Goal: Check status

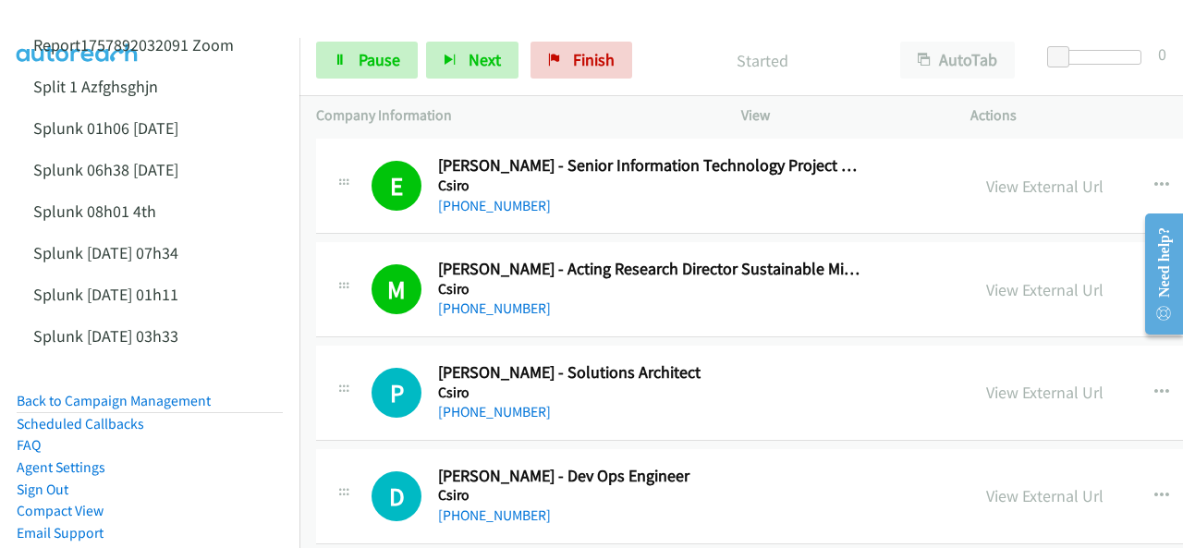
scroll to position [9426, 0]
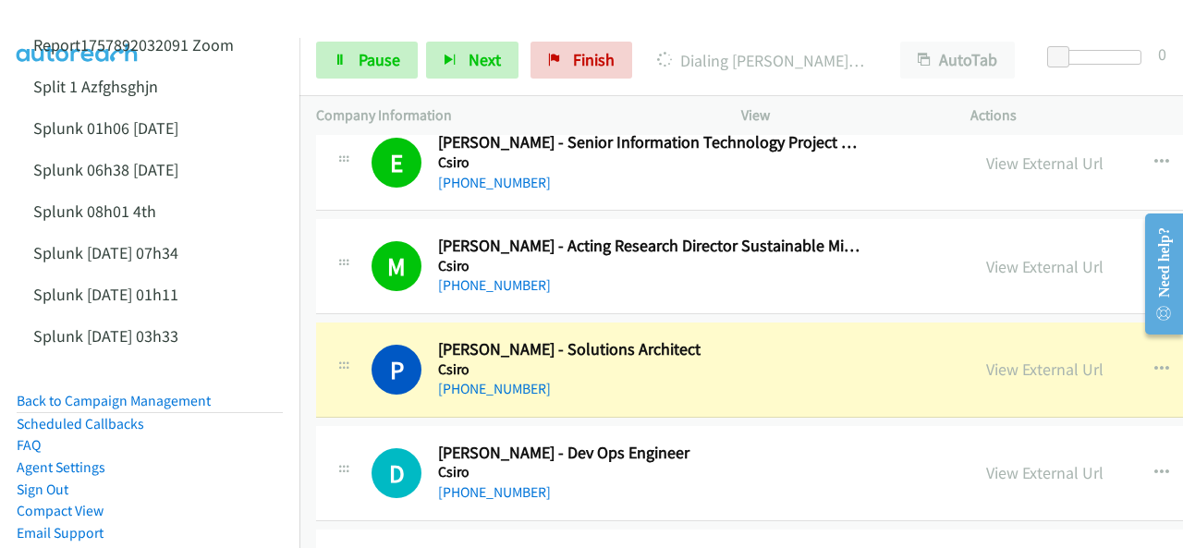
click at [100, 24] on img at bounding box center [77, 32] width 139 height 65
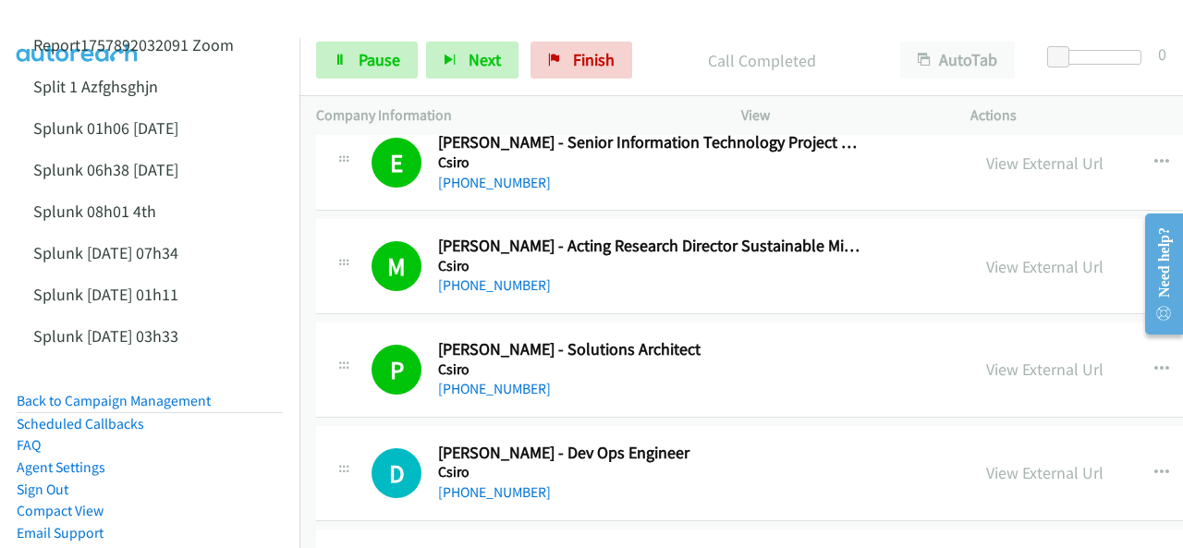
click at [105, 18] on img at bounding box center [77, 32] width 139 height 65
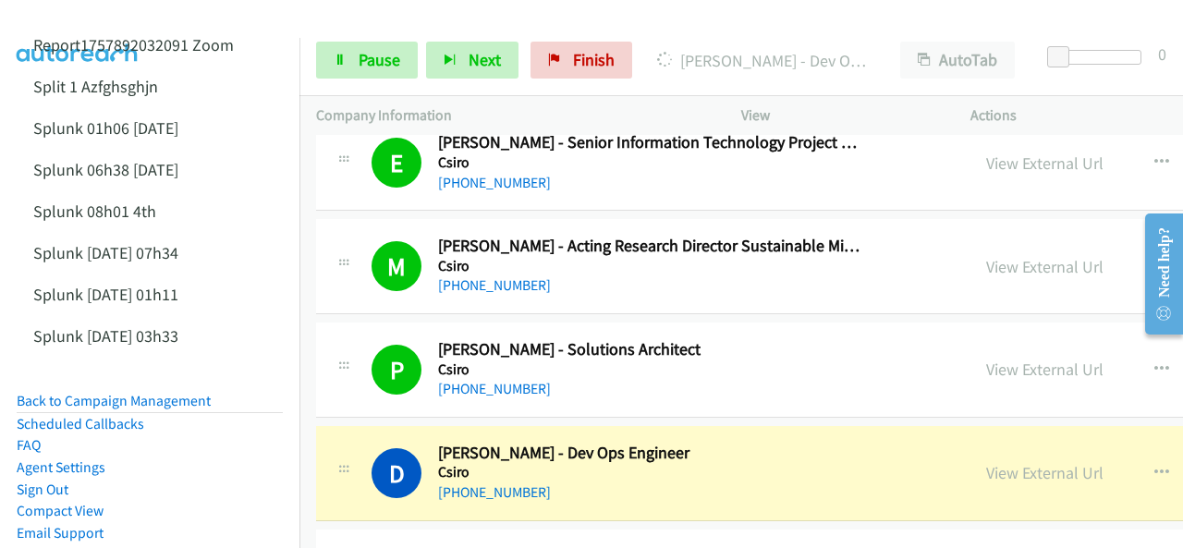
click at [121, 21] on img at bounding box center [77, 32] width 139 height 65
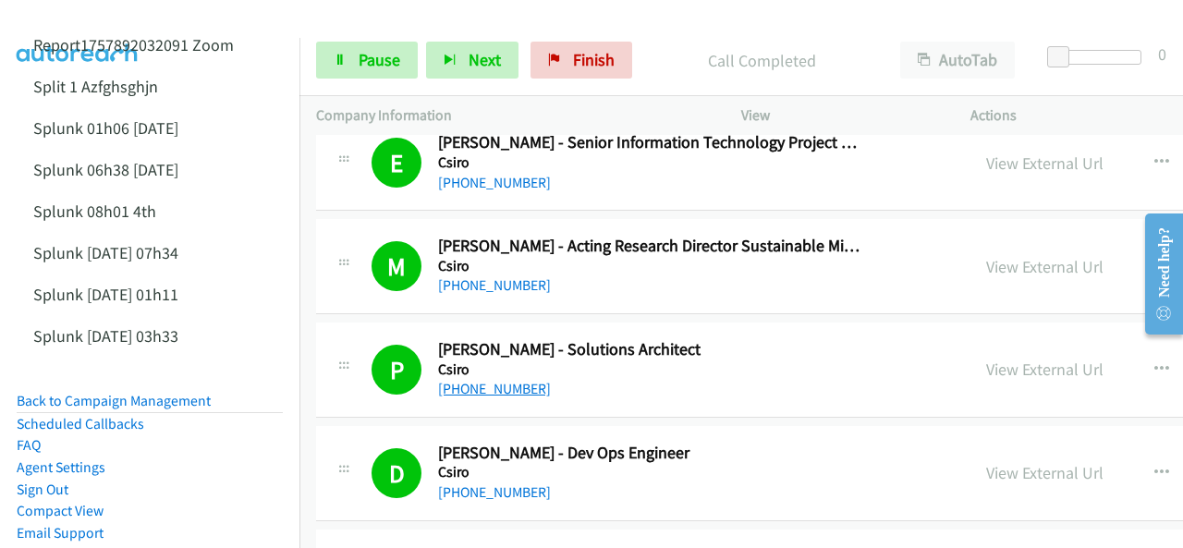
click at [478, 380] on link "[PHONE_NUMBER]" at bounding box center [494, 389] width 113 height 18
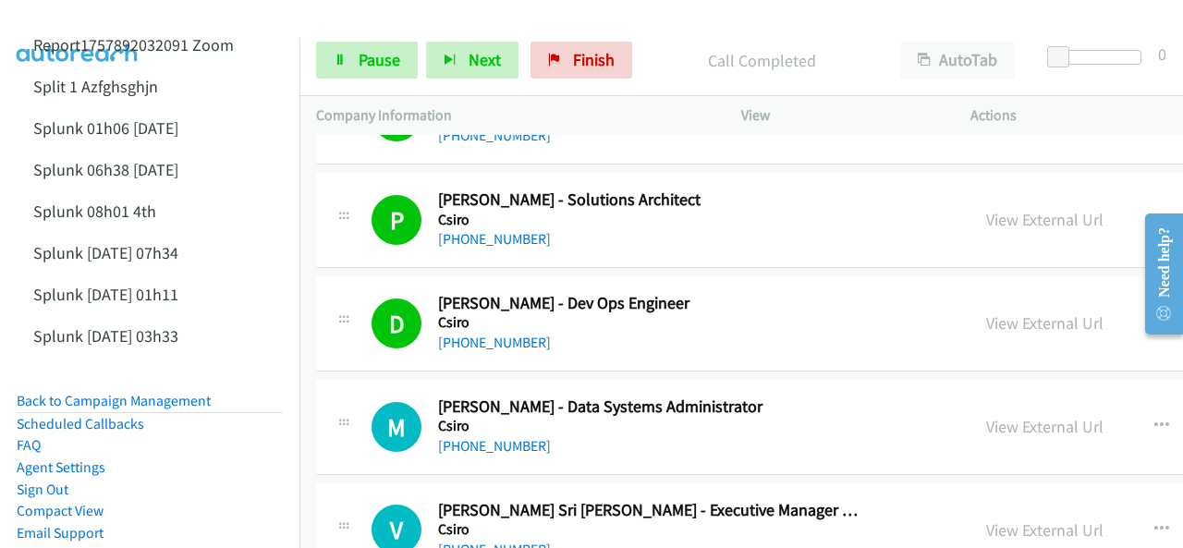
scroll to position [9611, 0]
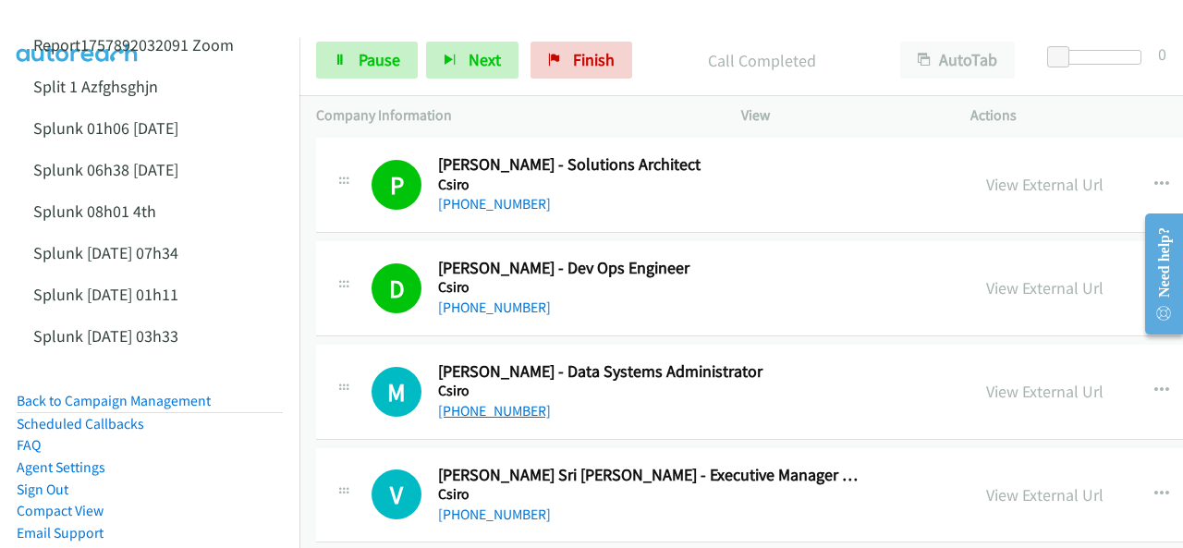
click at [479, 402] on link "[PHONE_NUMBER]" at bounding box center [494, 411] width 113 height 18
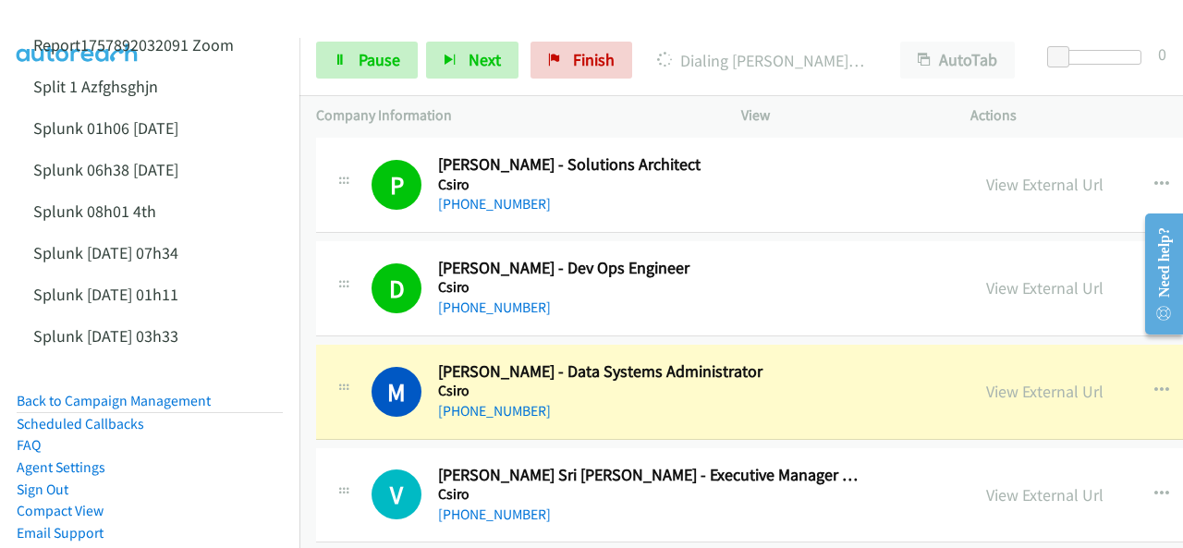
click at [85, 27] on img at bounding box center [77, 32] width 139 height 65
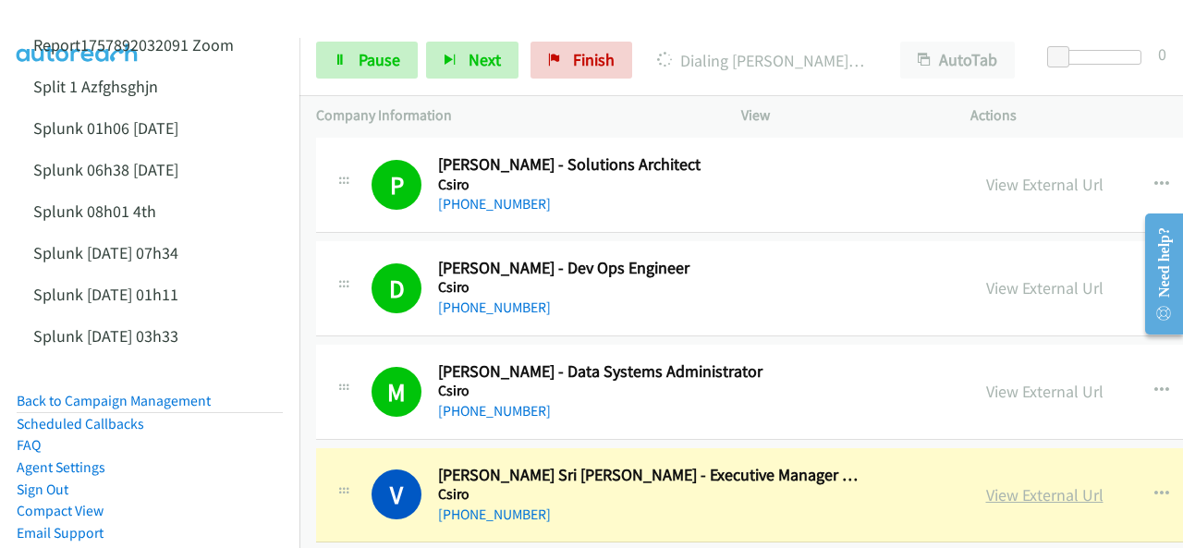
click at [986, 484] on link "View External Url" at bounding box center [1044, 494] width 117 height 21
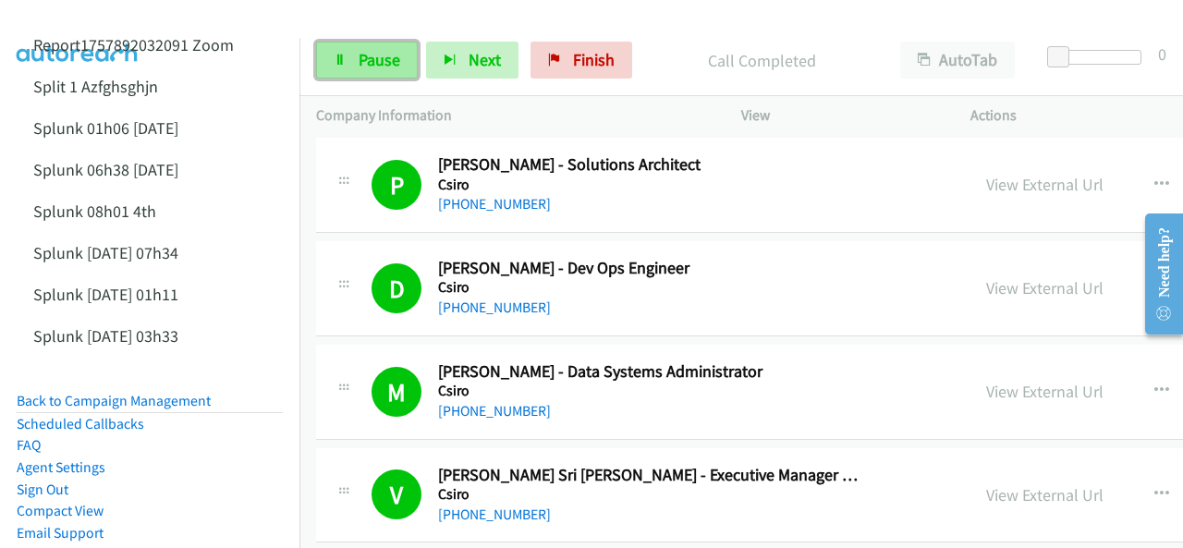
click at [334, 55] on icon at bounding box center [340, 61] width 13 height 13
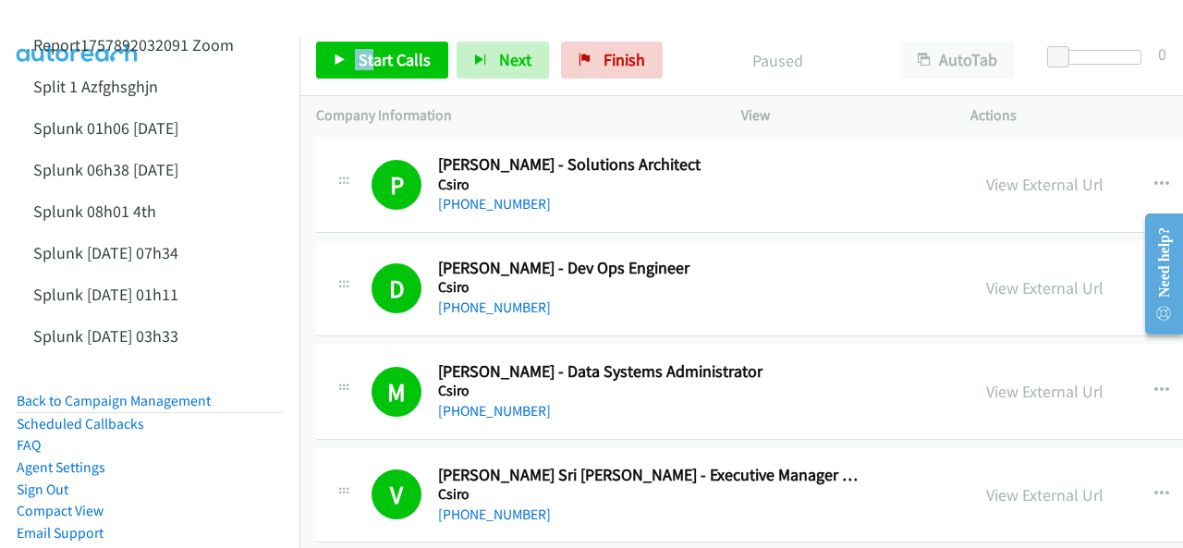
click at [74, 19] on img at bounding box center [77, 32] width 139 height 65
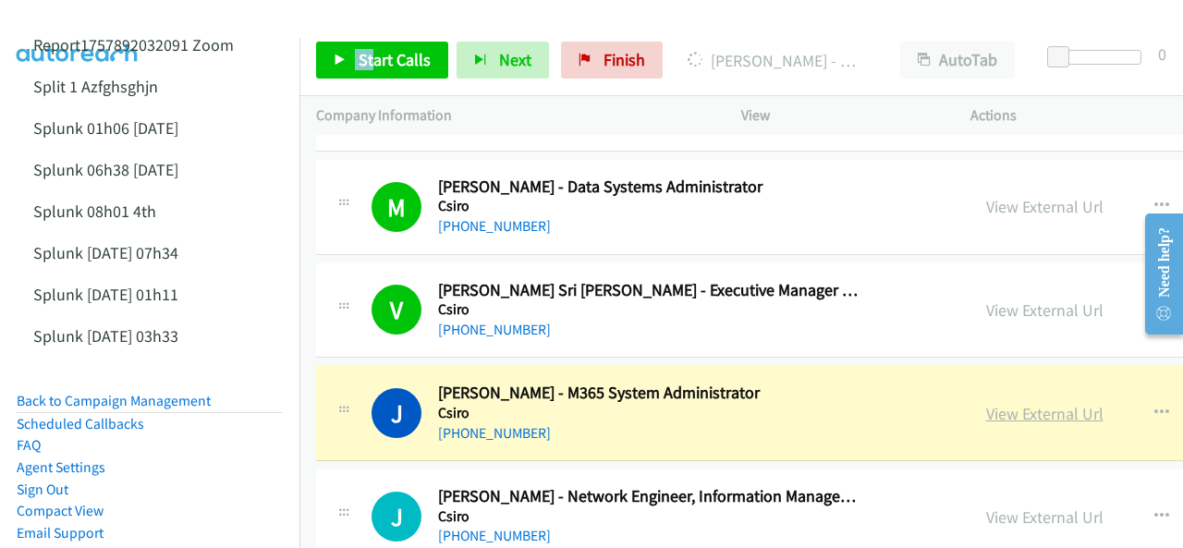
click at [986, 403] on link "View External Url" at bounding box center [1044, 413] width 117 height 21
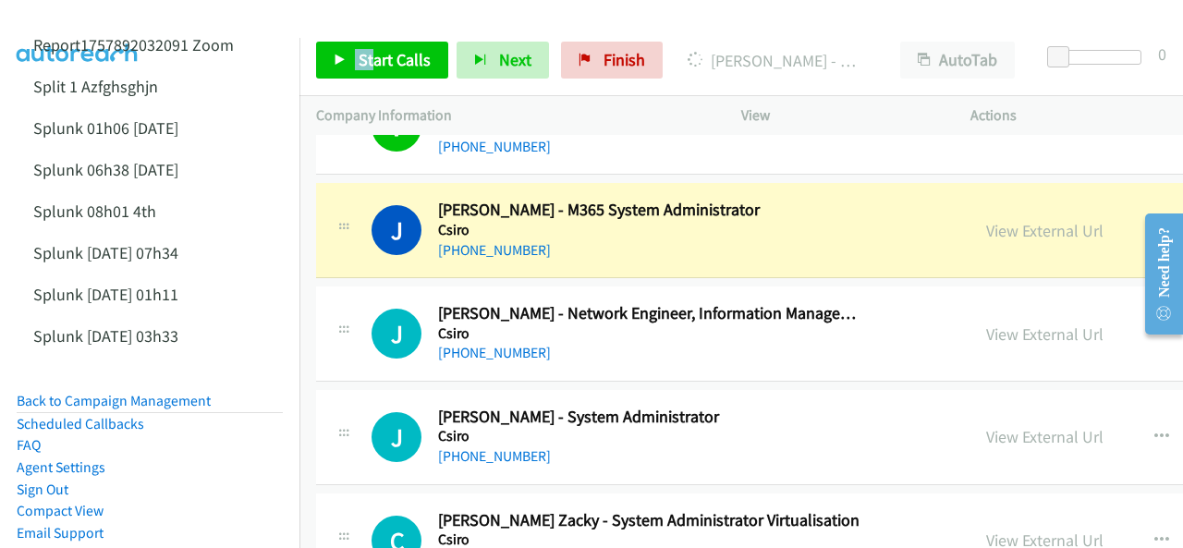
scroll to position [9981, 0]
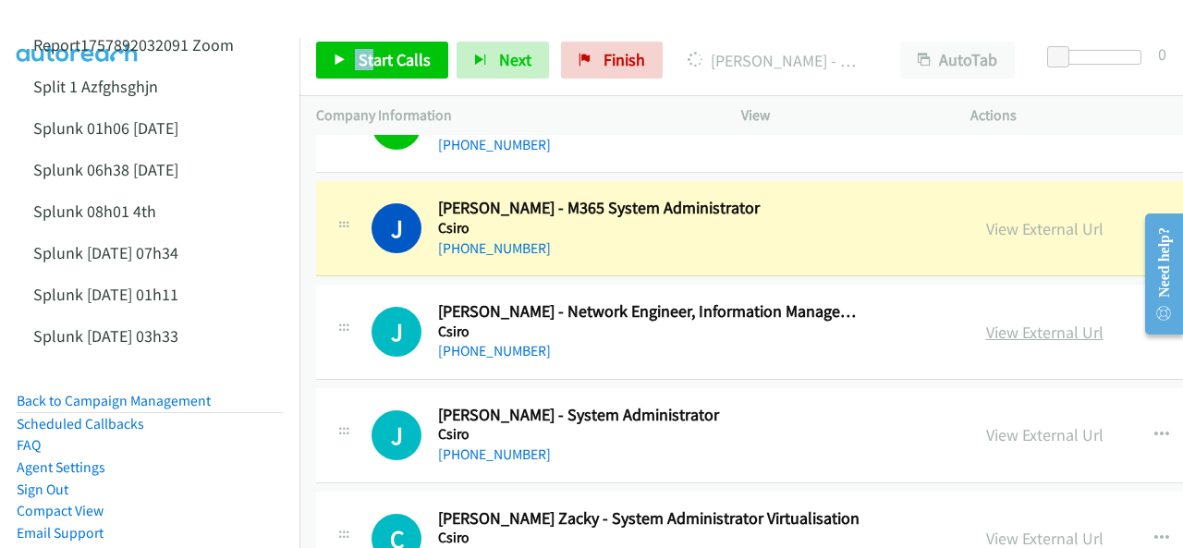
click at [986, 322] on link "View External Url" at bounding box center [1044, 332] width 117 height 21
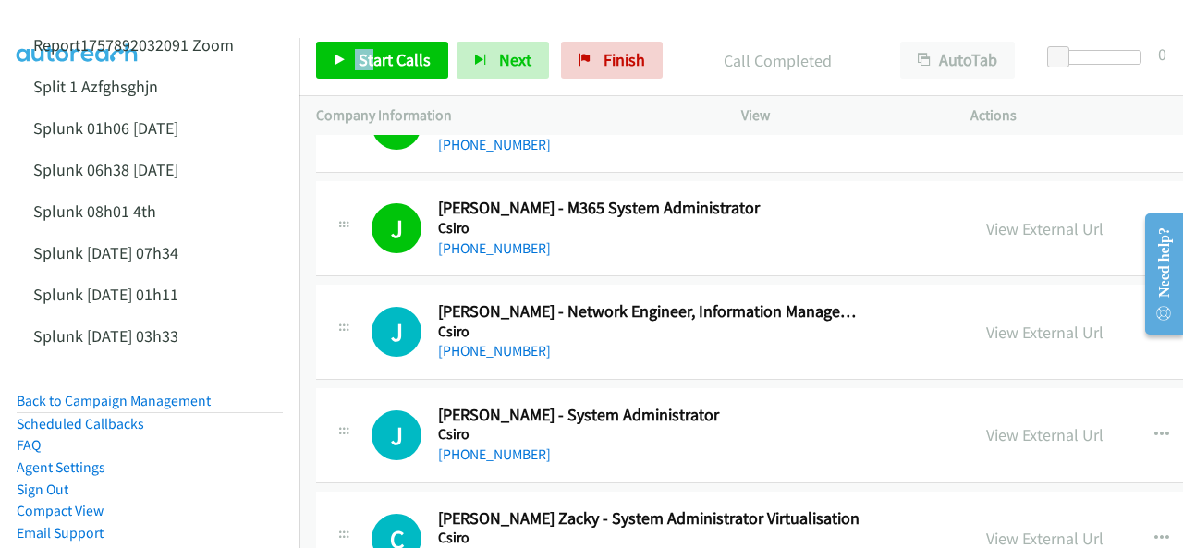
click at [81, 18] on img at bounding box center [77, 32] width 139 height 65
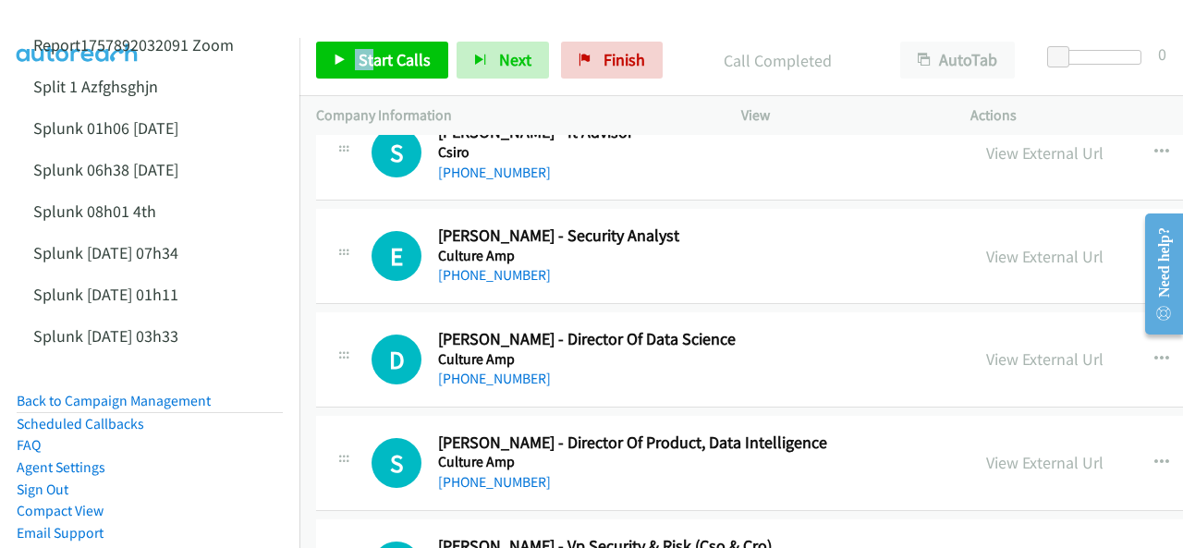
scroll to position [10997, 0]
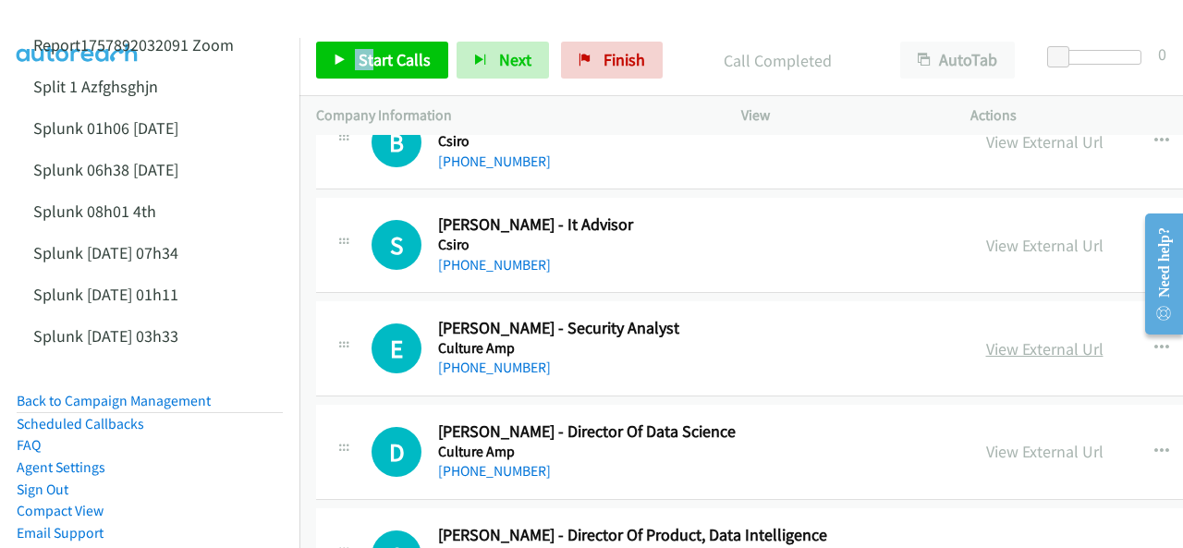
click at [986, 338] on link "View External Url" at bounding box center [1044, 348] width 117 height 21
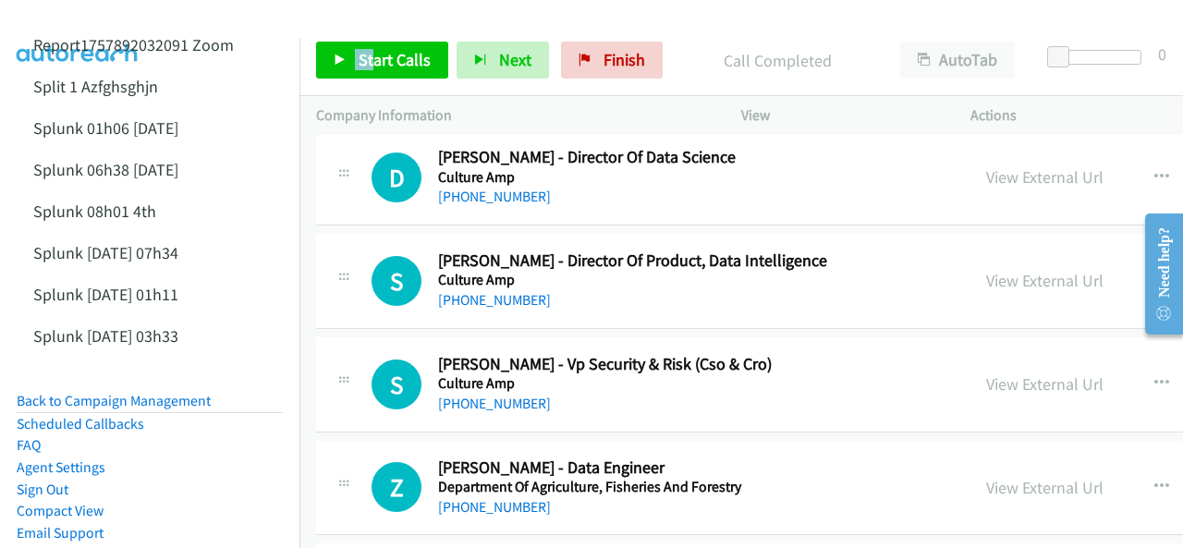
scroll to position [11275, 0]
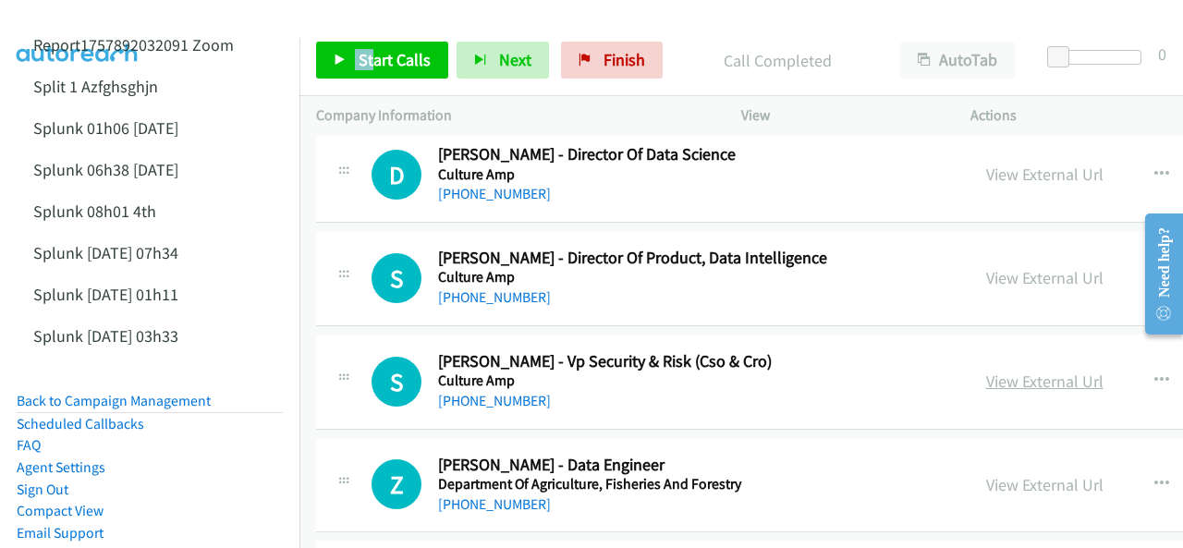
click at [986, 371] on link "View External Url" at bounding box center [1044, 381] width 117 height 21
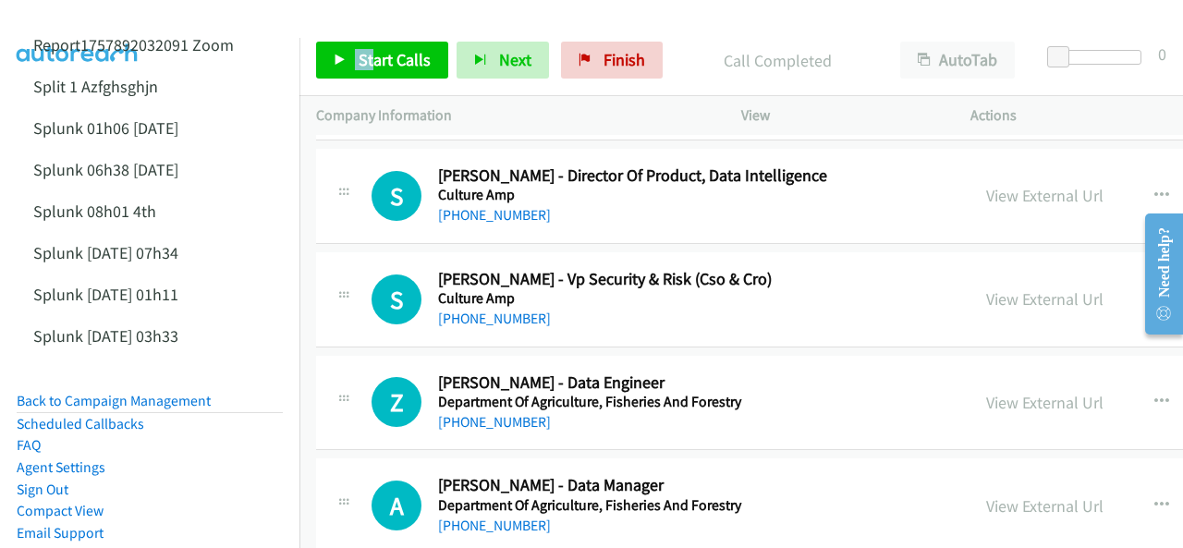
scroll to position [11367, 0]
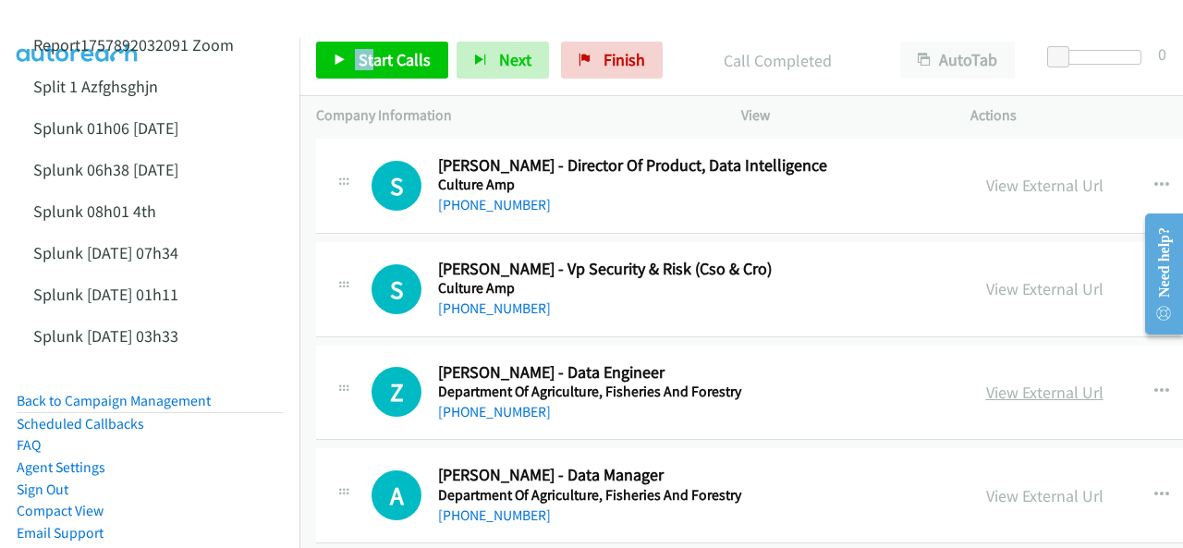
click at [986, 382] on link "View External Url" at bounding box center [1044, 392] width 117 height 21
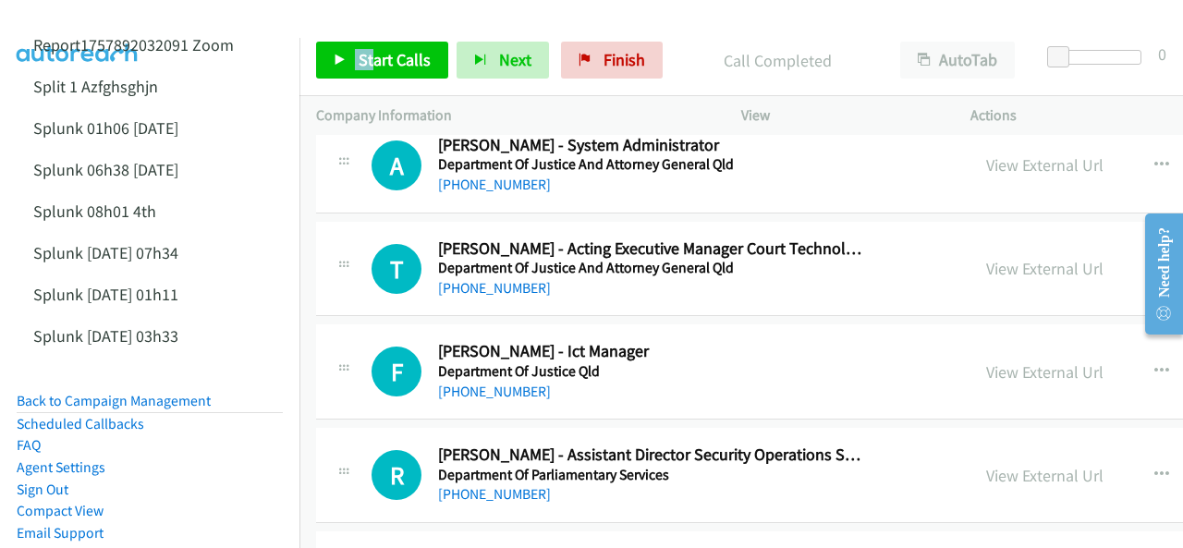
scroll to position [12568, 0]
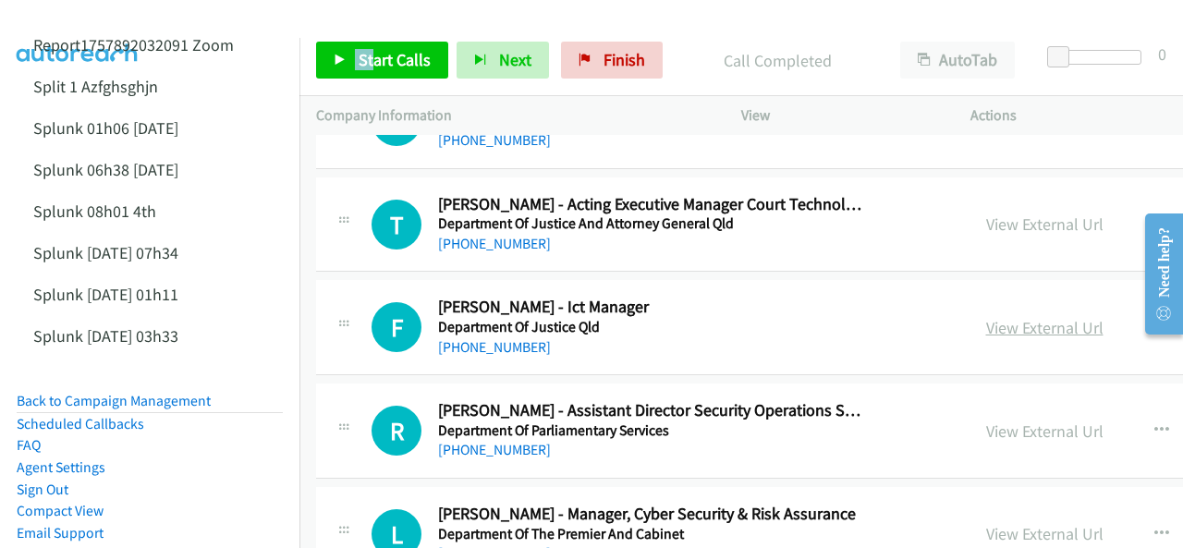
click at [986, 317] on link "View External Url" at bounding box center [1044, 327] width 117 height 21
click at [986, 420] on link "View External Url" at bounding box center [1044, 430] width 117 height 21
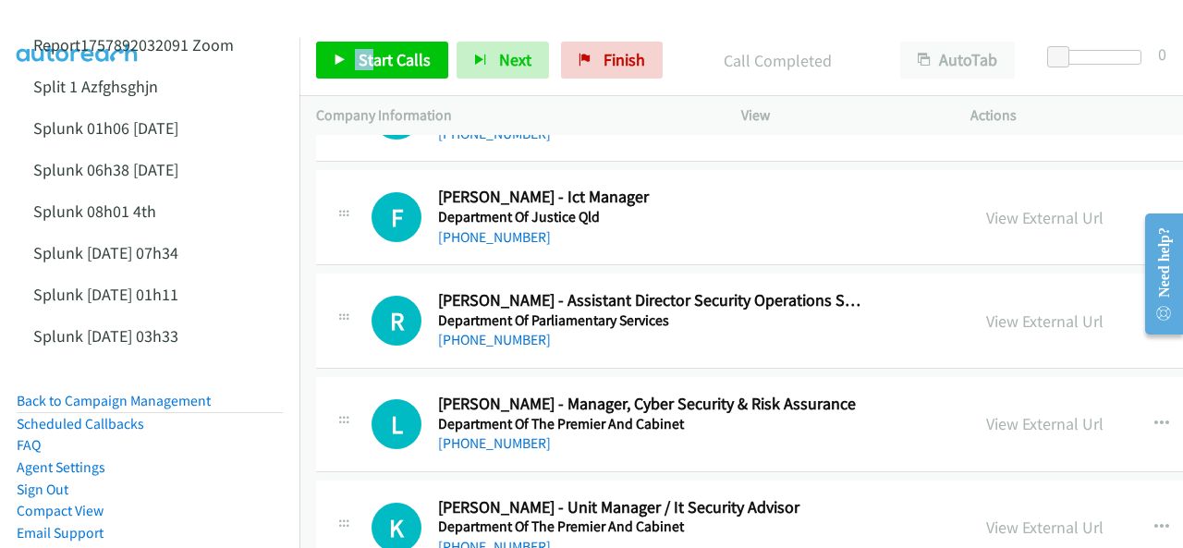
scroll to position [12753, 0]
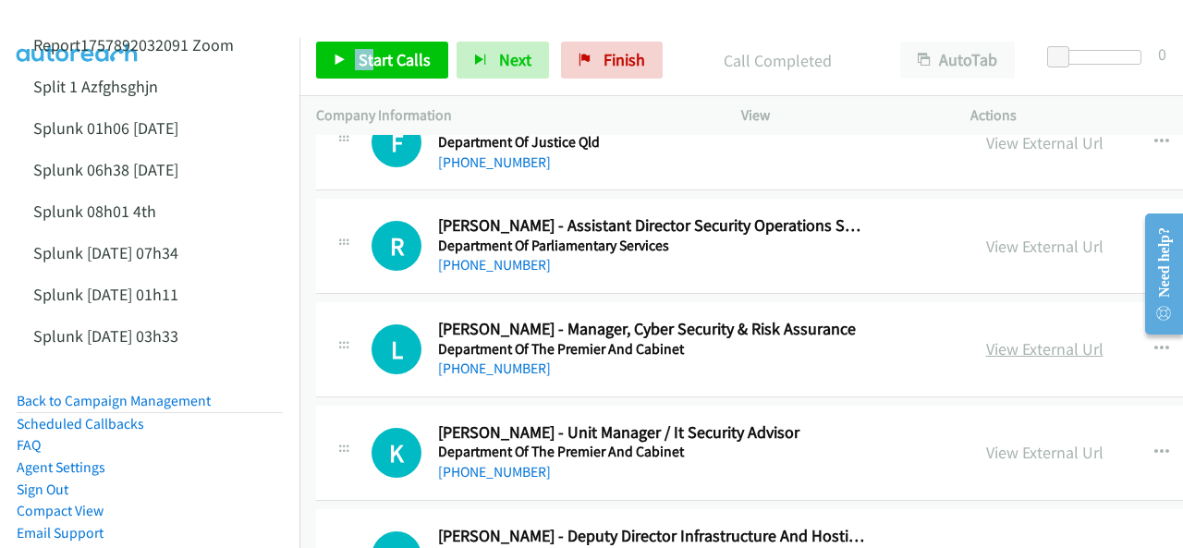
click at [986, 338] on link "View External Url" at bounding box center [1044, 348] width 117 height 21
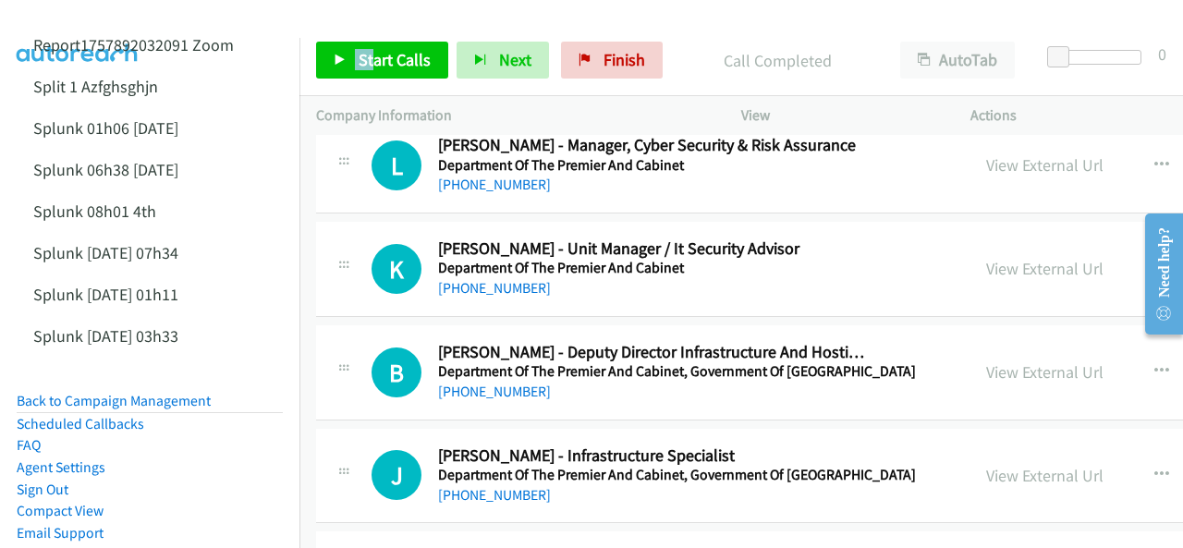
scroll to position [12938, 0]
click at [986, 464] on link "View External Url" at bounding box center [1044, 474] width 117 height 21
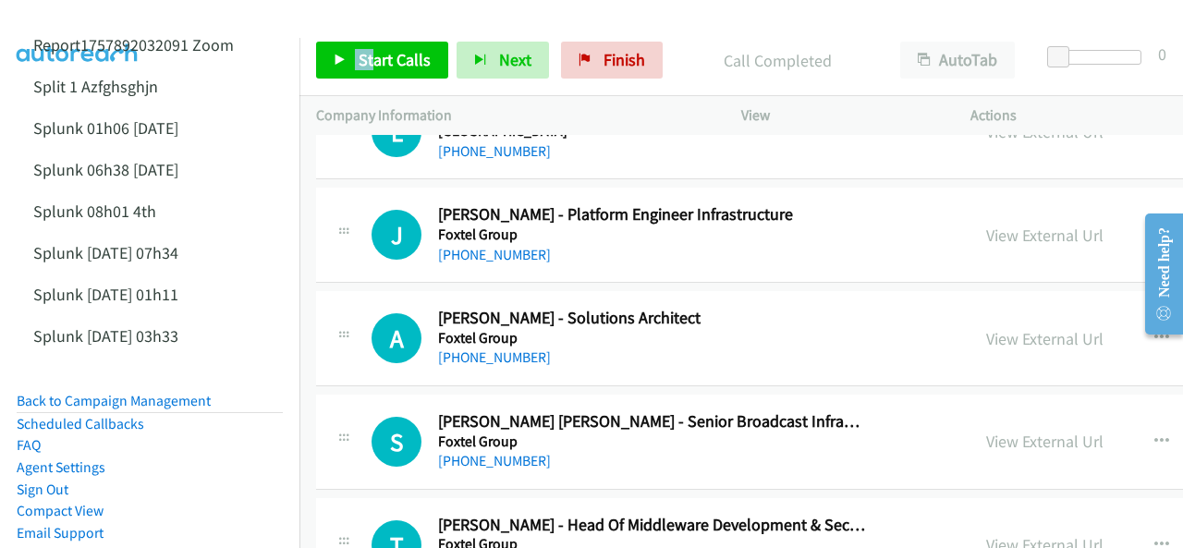
scroll to position [17744, 0]
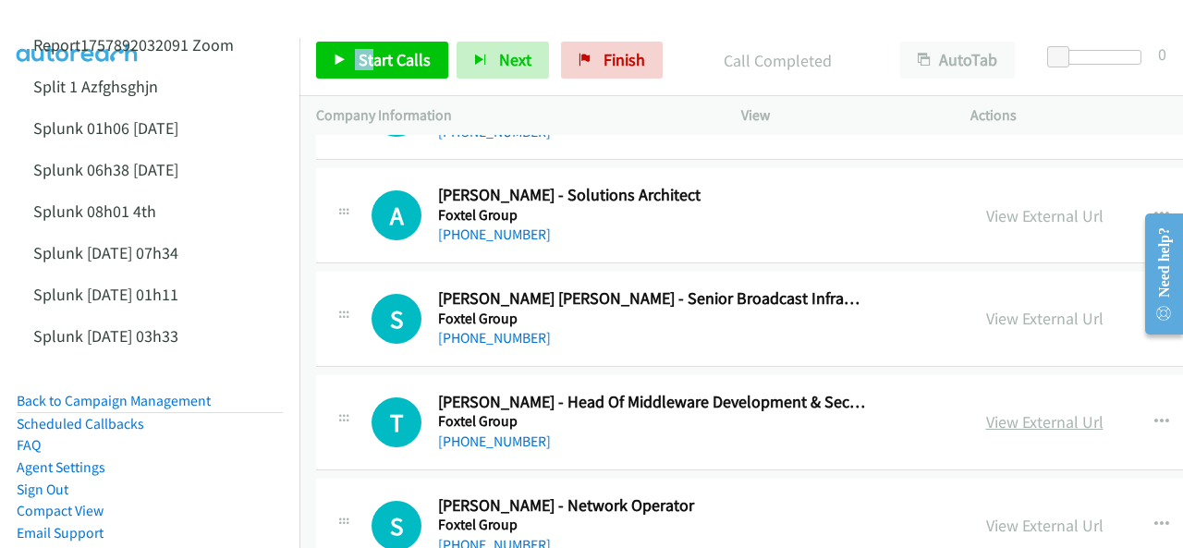
click at [986, 411] on link "View External Url" at bounding box center [1044, 421] width 117 height 21
